Goal: Information Seeking & Learning: Learn about a topic

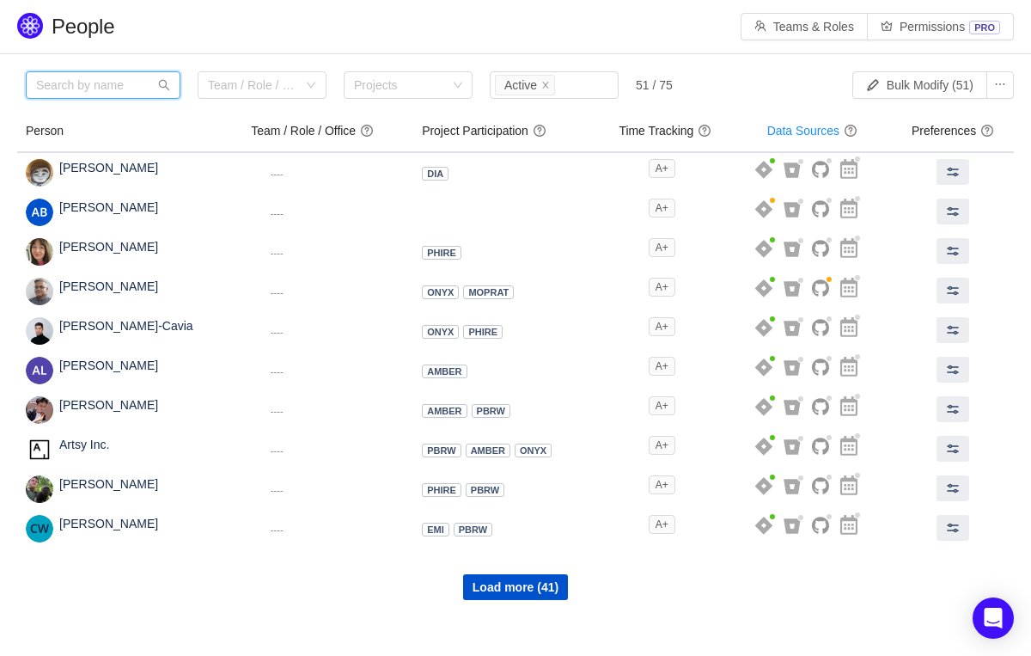
click at [126, 88] on input "text" at bounding box center [103, 84] width 155 height 27
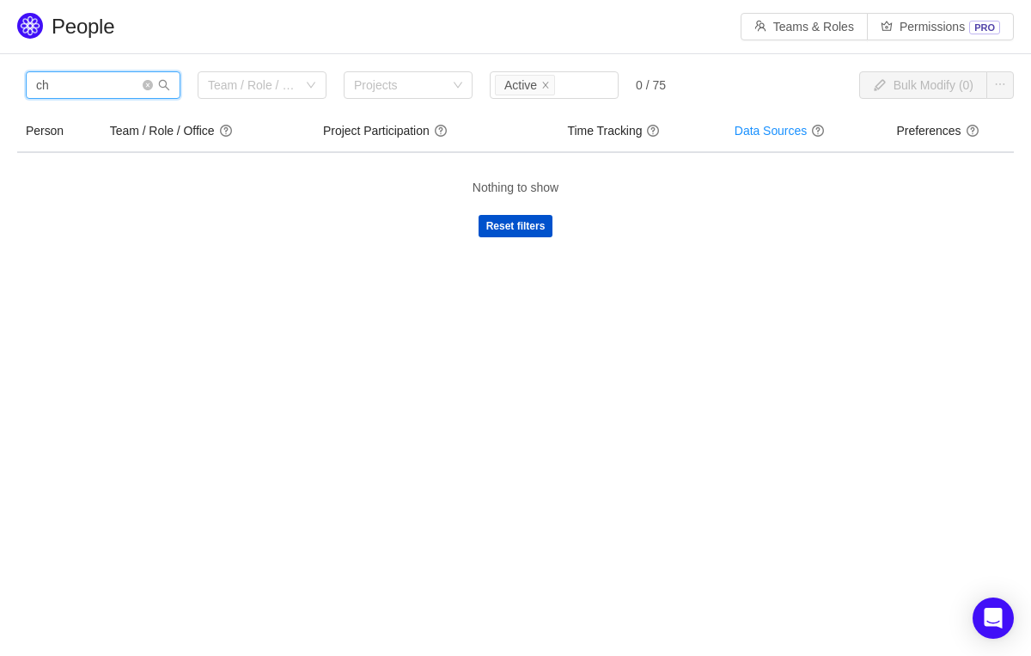
type input "c"
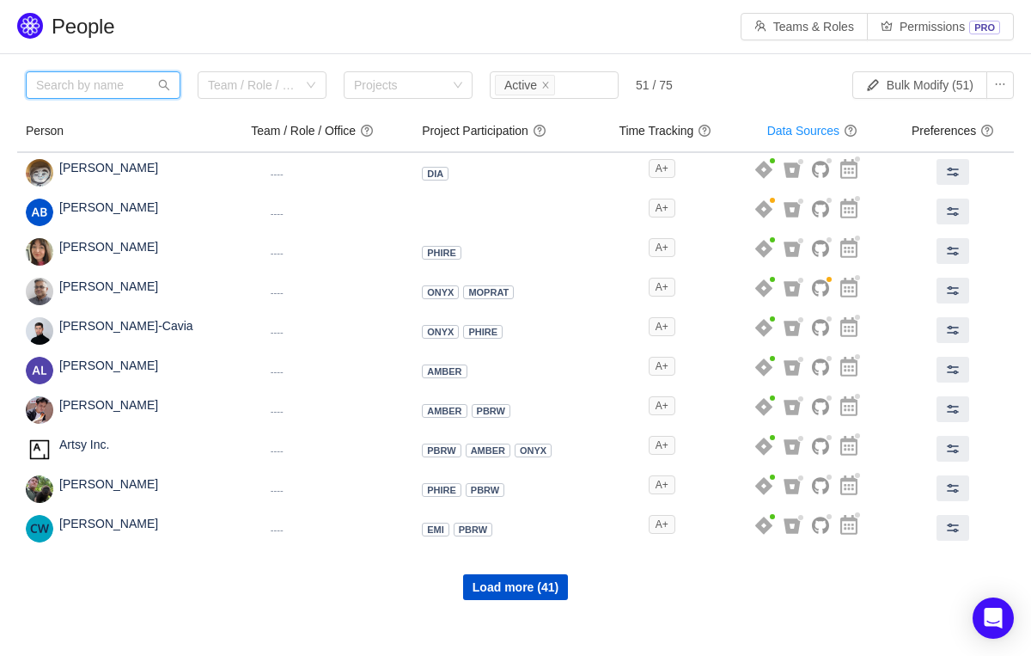
type input "y"
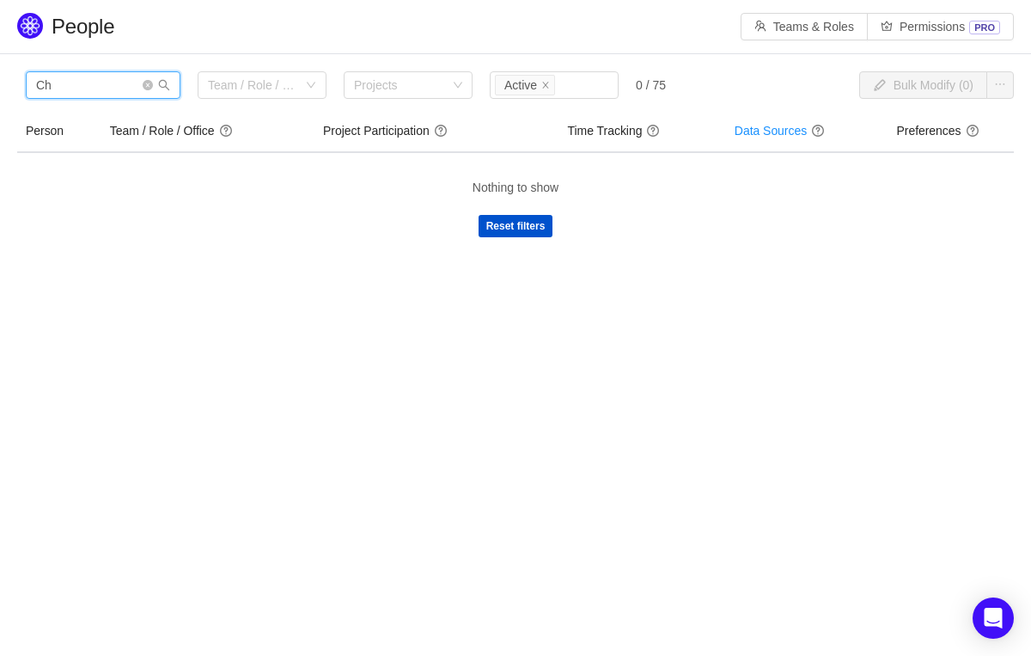
type input "C"
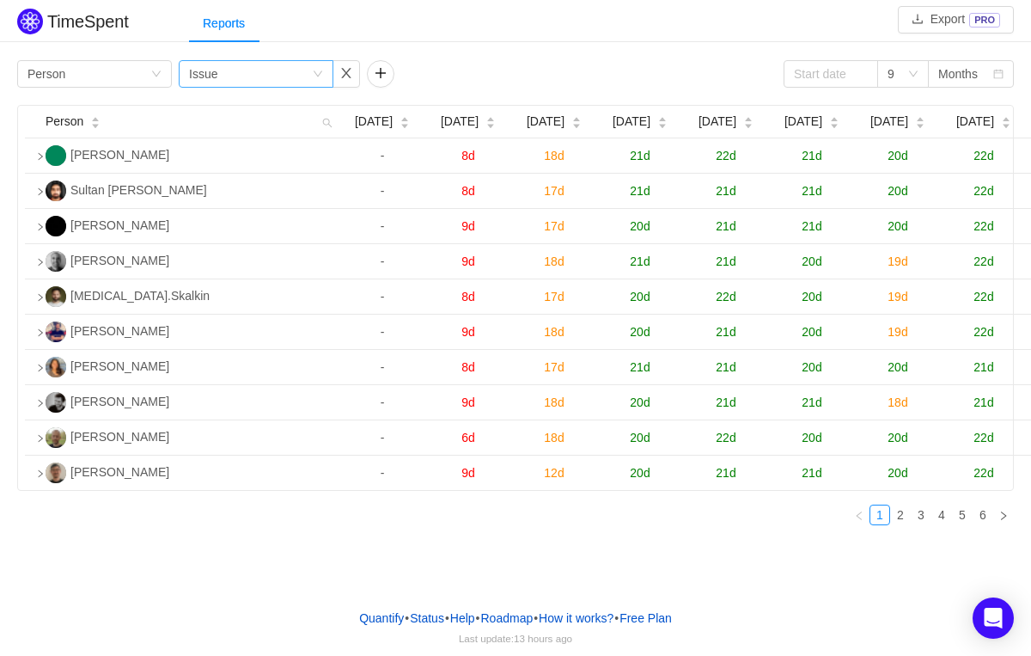
click at [318, 77] on icon "icon: down" at bounding box center [318, 74] width 10 height 10
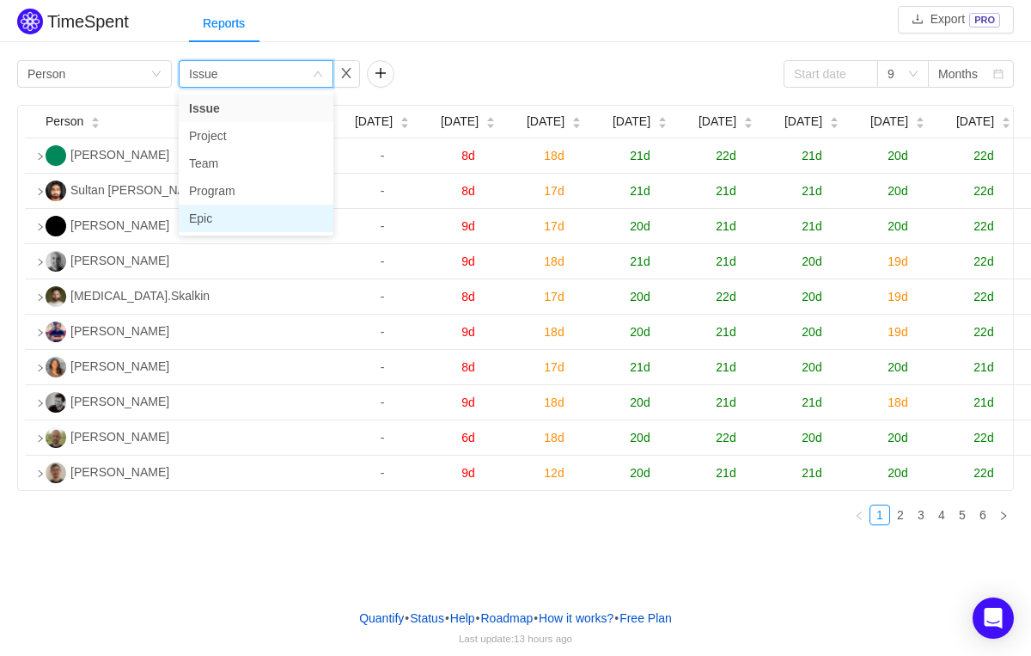
click at [216, 211] on li "Epic" at bounding box center [256, 217] width 155 height 27
click at [903, 524] on link "2" at bounding box center [900, 514] width 19 height 19
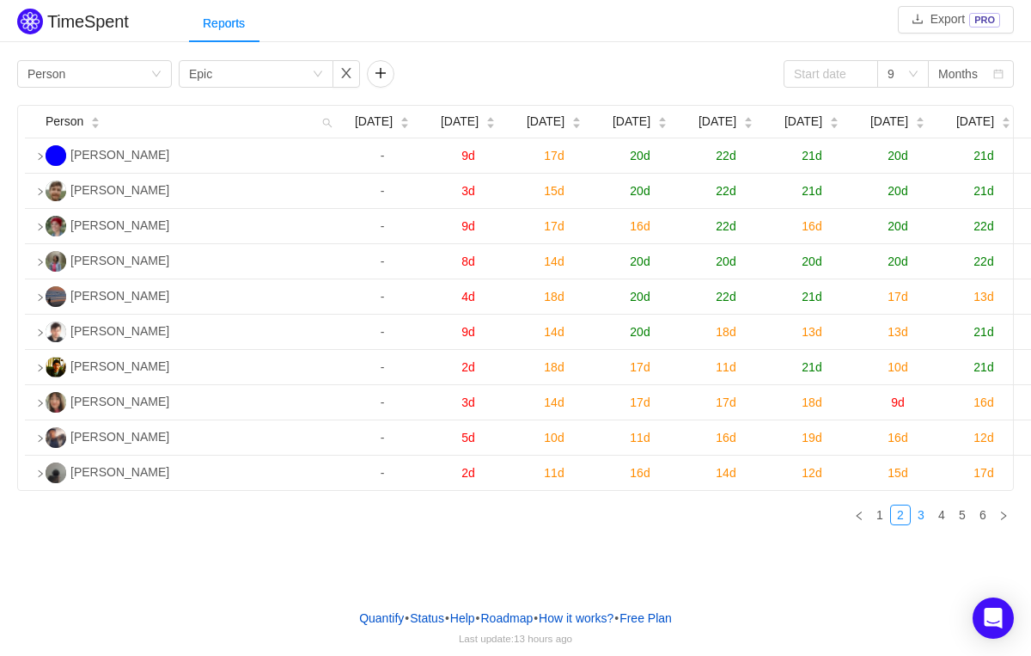
click at [925, 524] on link "3" at bounding box center [921, 514] width 19 height 19
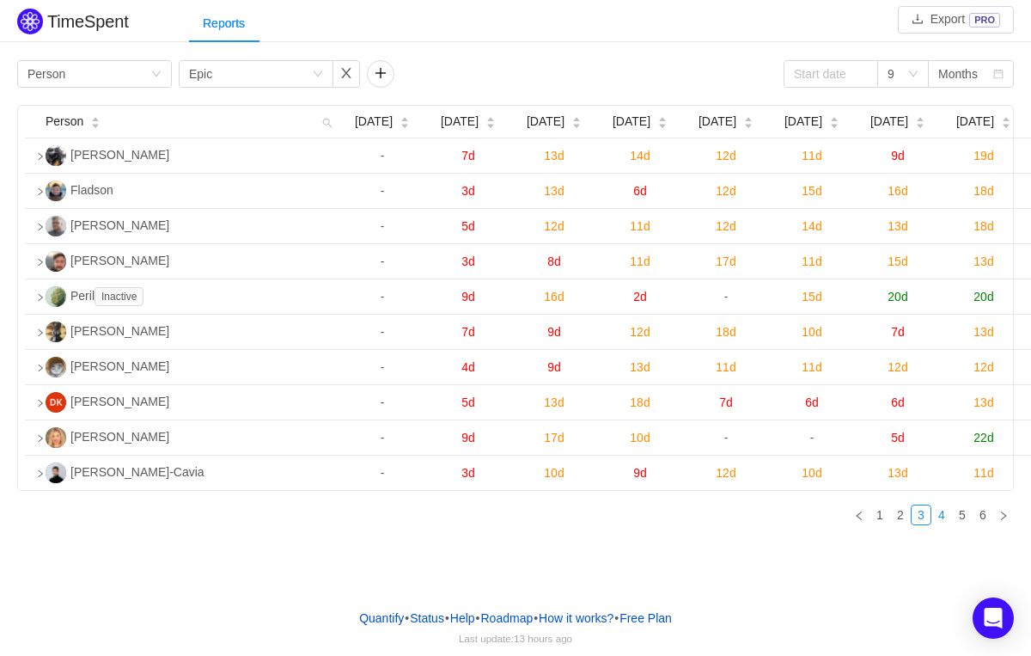
click at [940, 524] on link "4" at bounding box center [941, 514] width 19 height 19
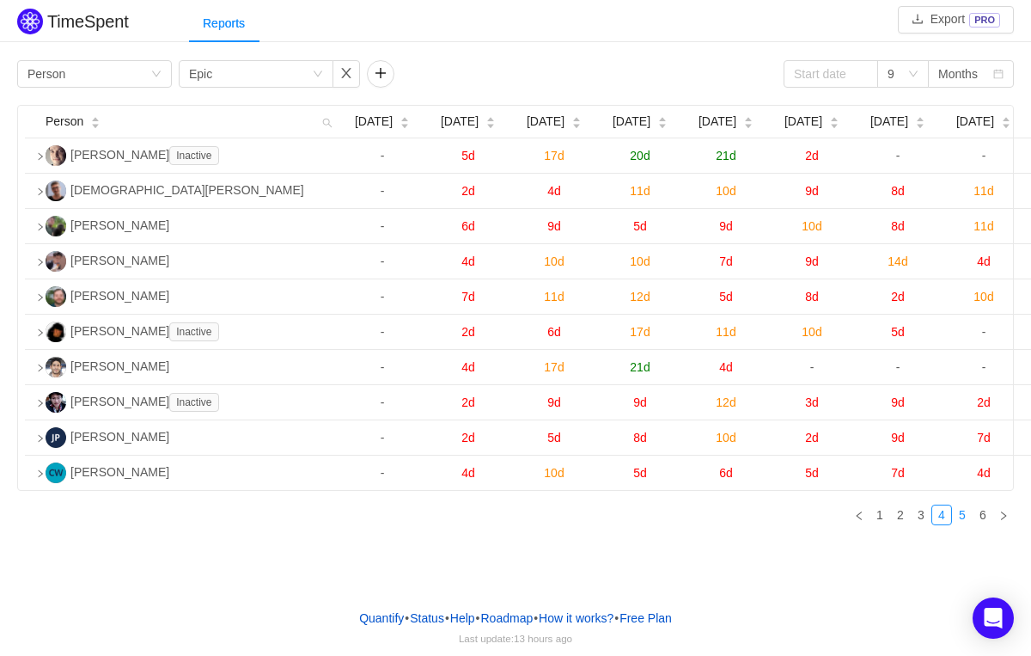
click at [960, 524] on link "5" at bounding box center [962, 514] width 19 height 19
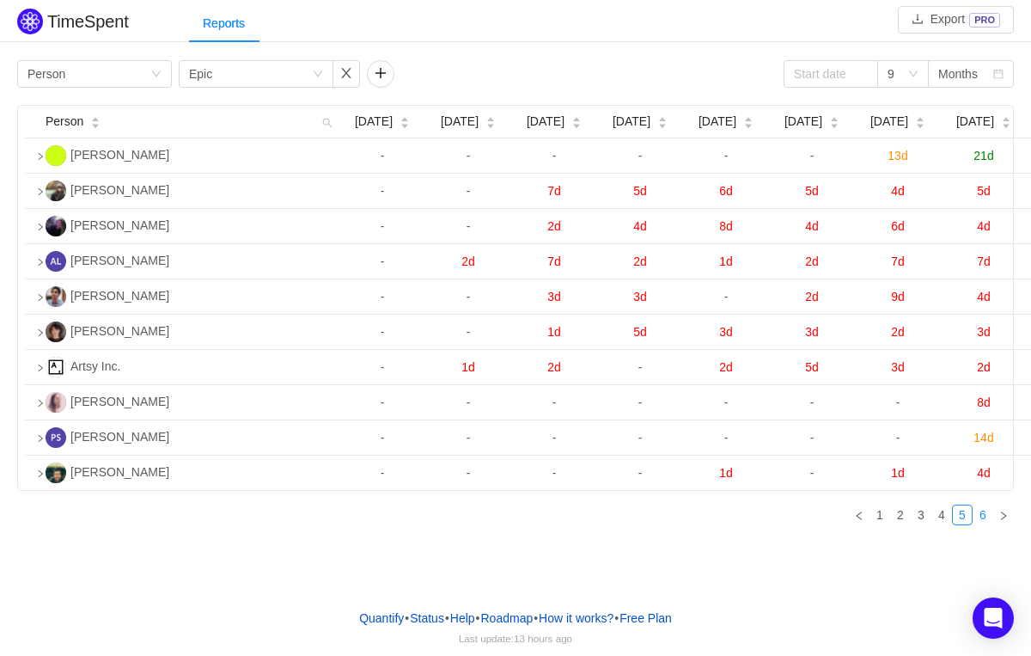
click at [981, 524] on link "6" at bounding box center [982, 514] width 19 height 19
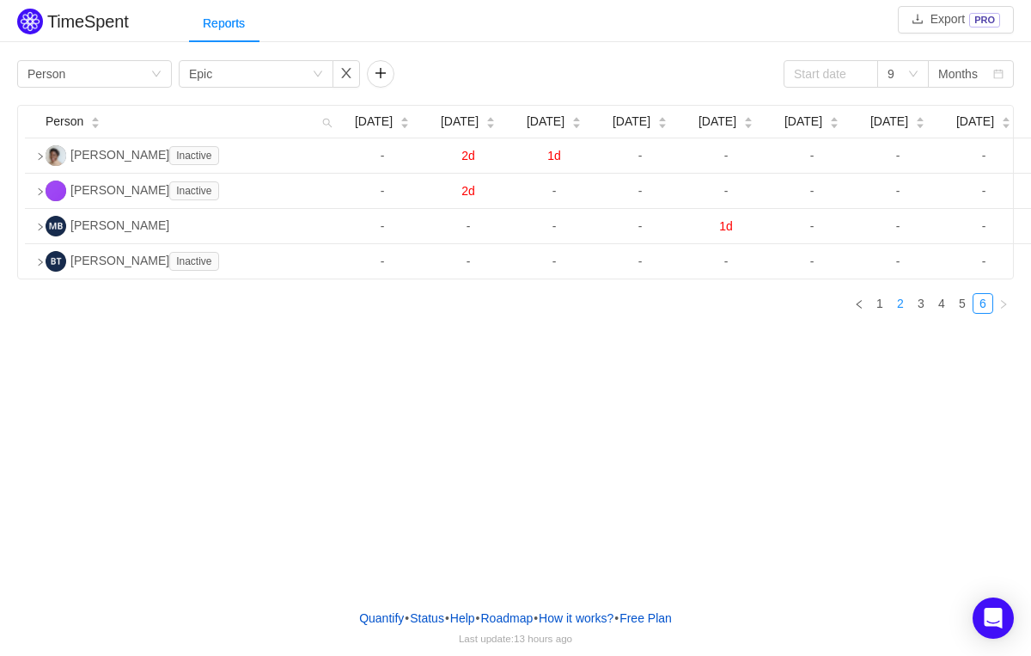
click at [894, 313] on link "2" at bounding box center [900, 303] width 19 height 19
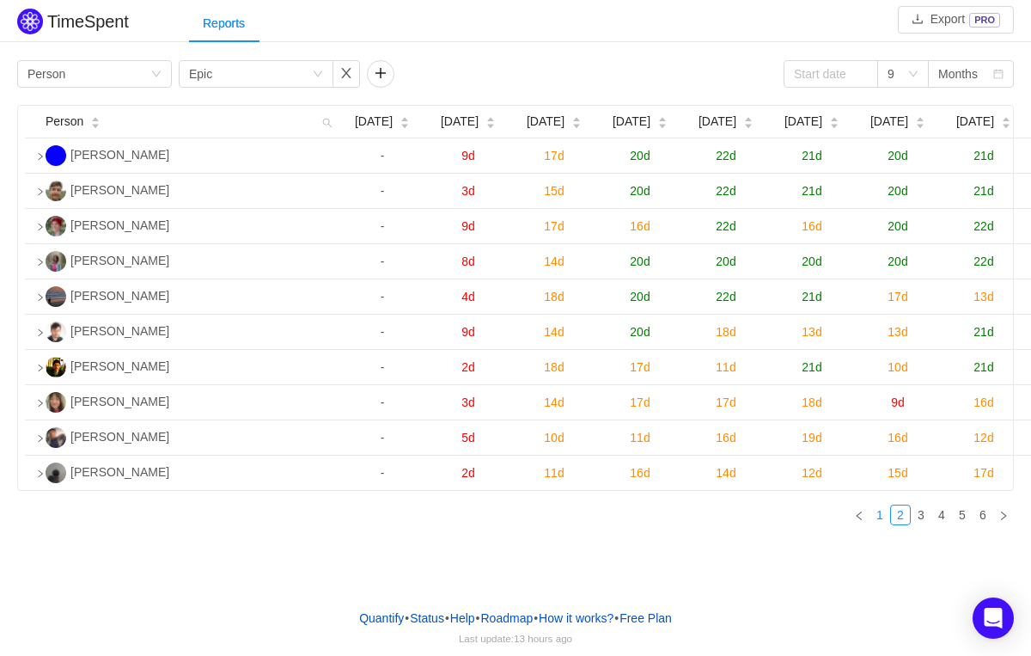
click at [886, 524] on link "1" at bounding box center [879, 514] width 19 height 19
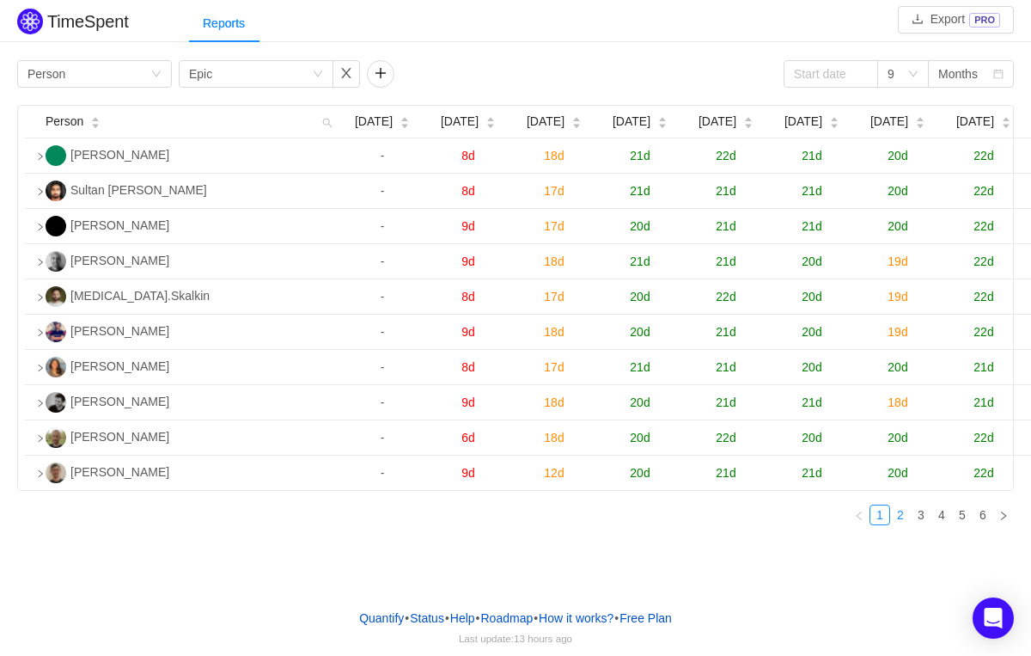
click at [904, 524] on link "2" at bounding box center [900, 514] width 19 height 19
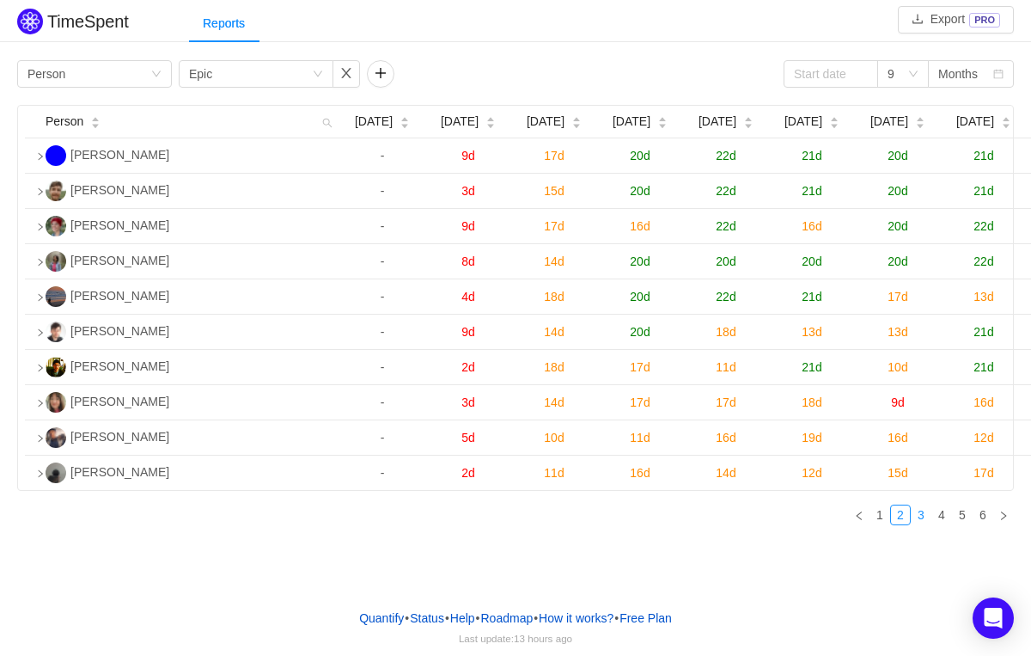
click at [920, 524] on link "3" at bounding box center [921, 514] width 19 height 19
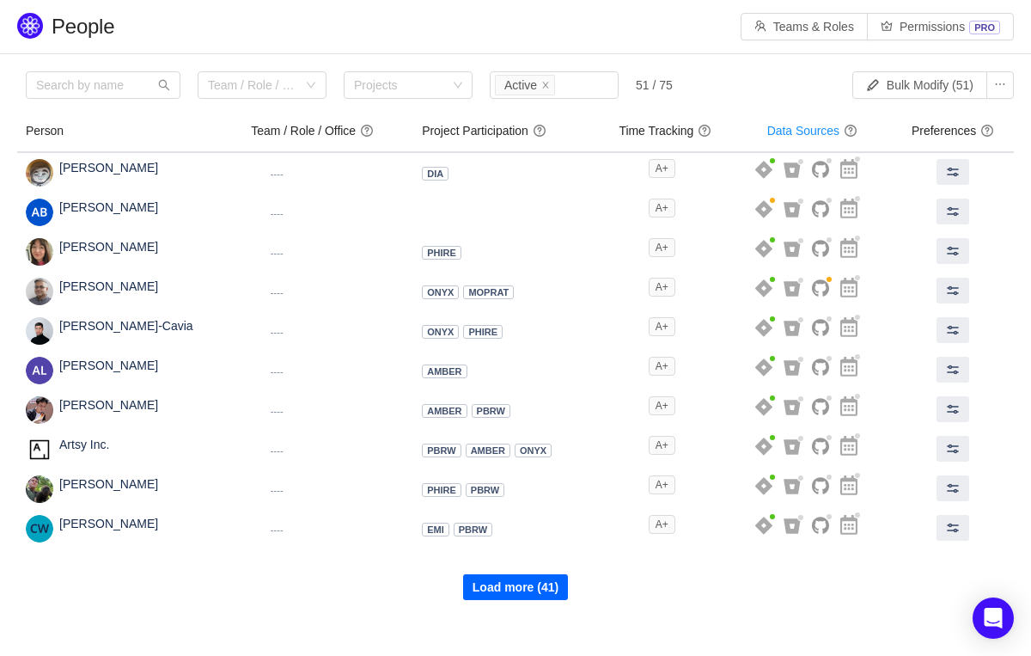
click at [518, 582] on button "Load more (41)" at bounding box center [515, 587] width 105 height 26
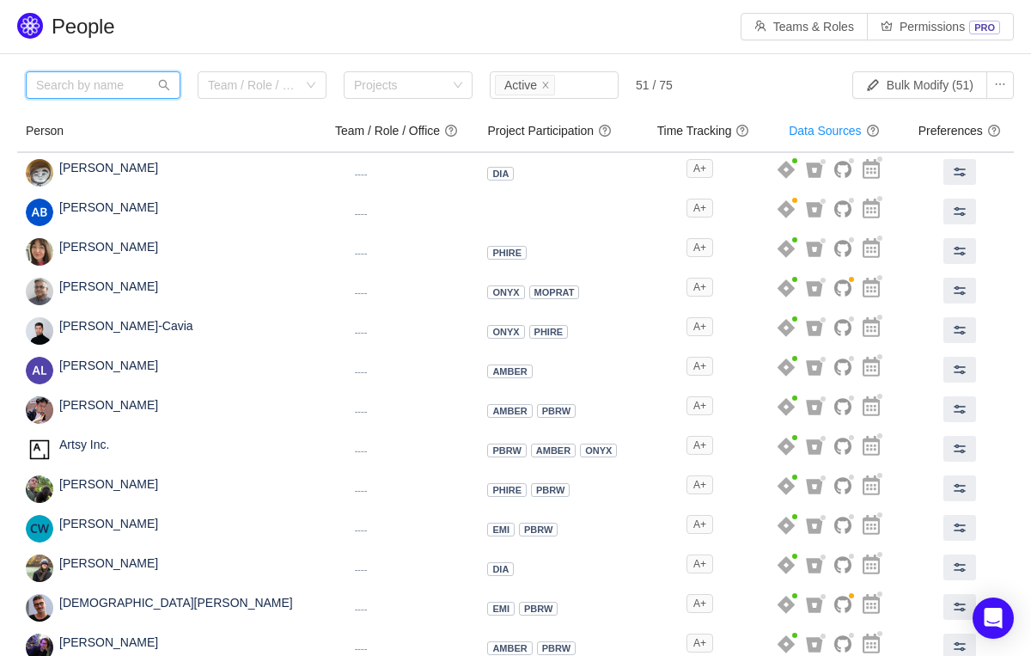
click at [105, 87] on input "text" at bounding box center [103, 84] width 155 height 27
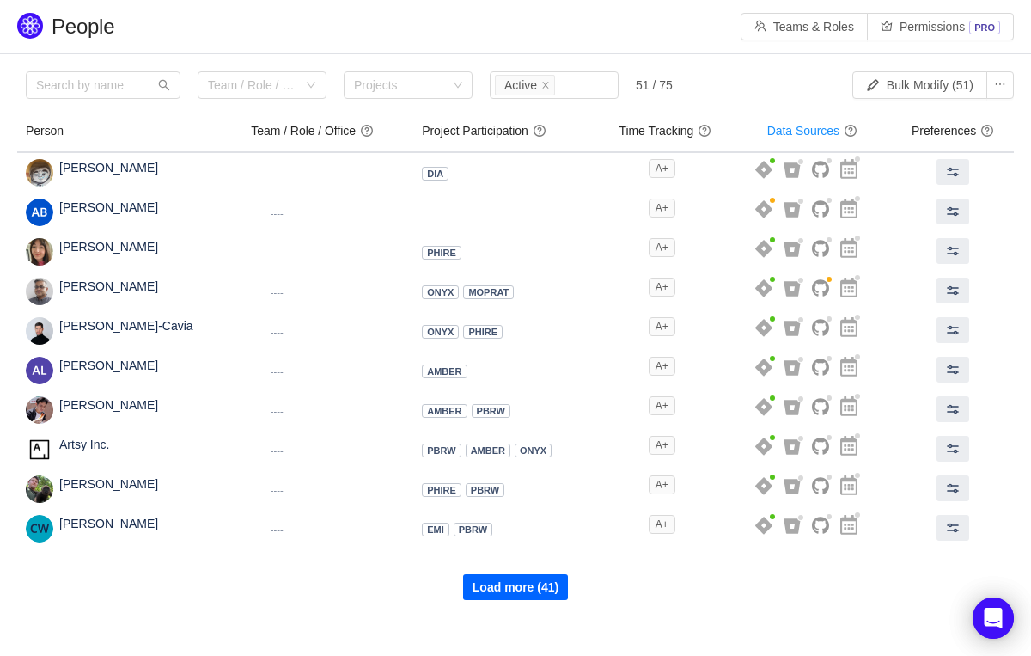
click at [519, 586] on button "Load more (41)" at bounding box center [515, 587] width 105 height 26
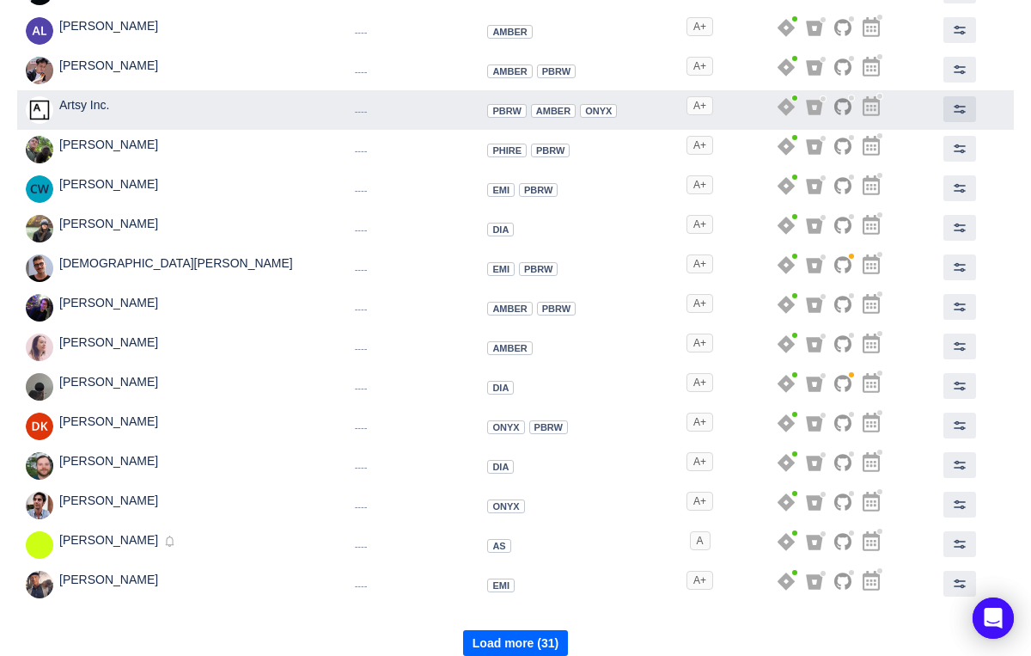
scroll to position [357, 0]
